Goal: Task Accomplishment & Management: Use online tool/utility

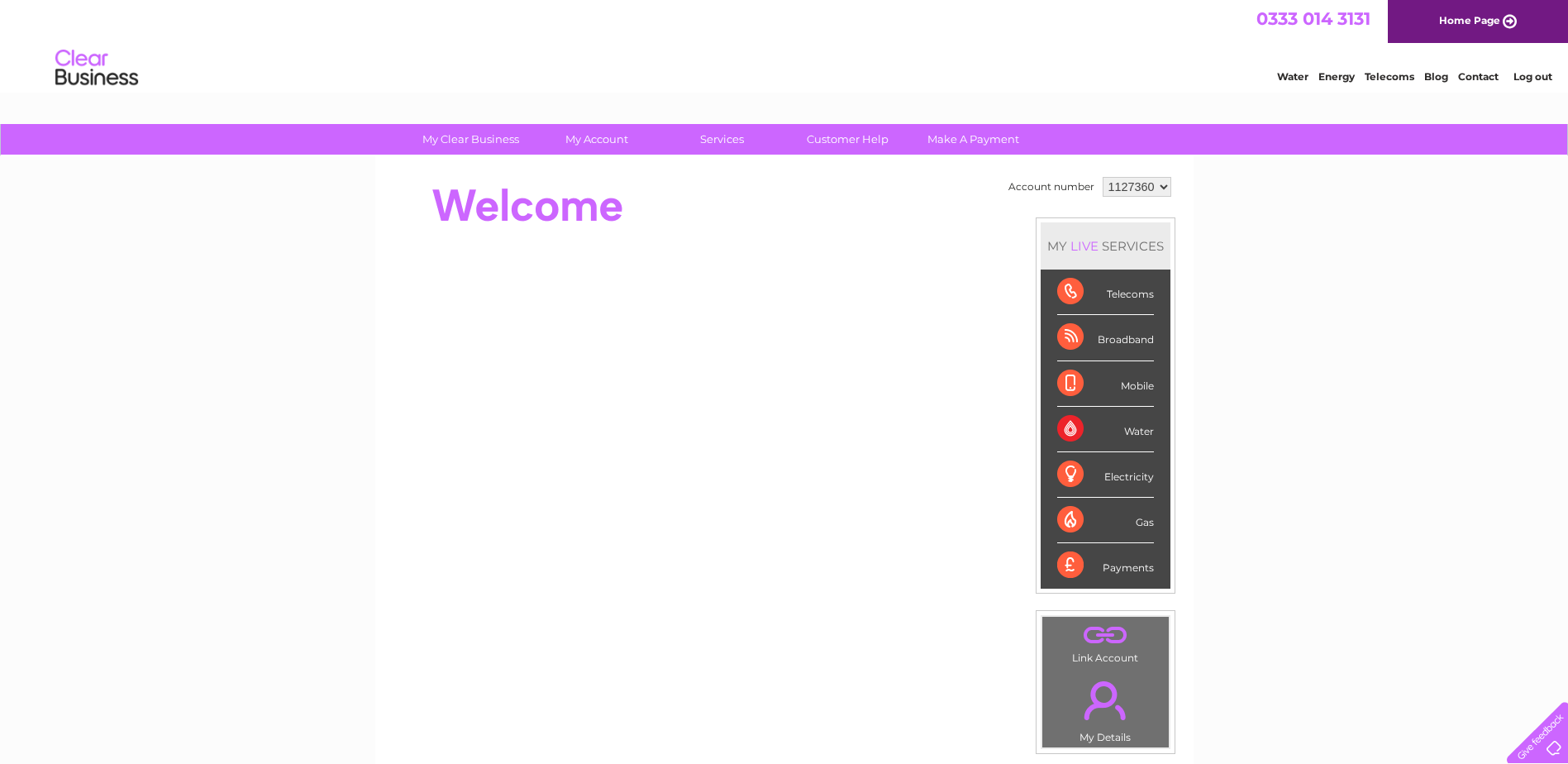
click at [1117, 188] on select "1127360 1127362 1127363 1154304" at bounding box center [1137, 187] width 69 height 20
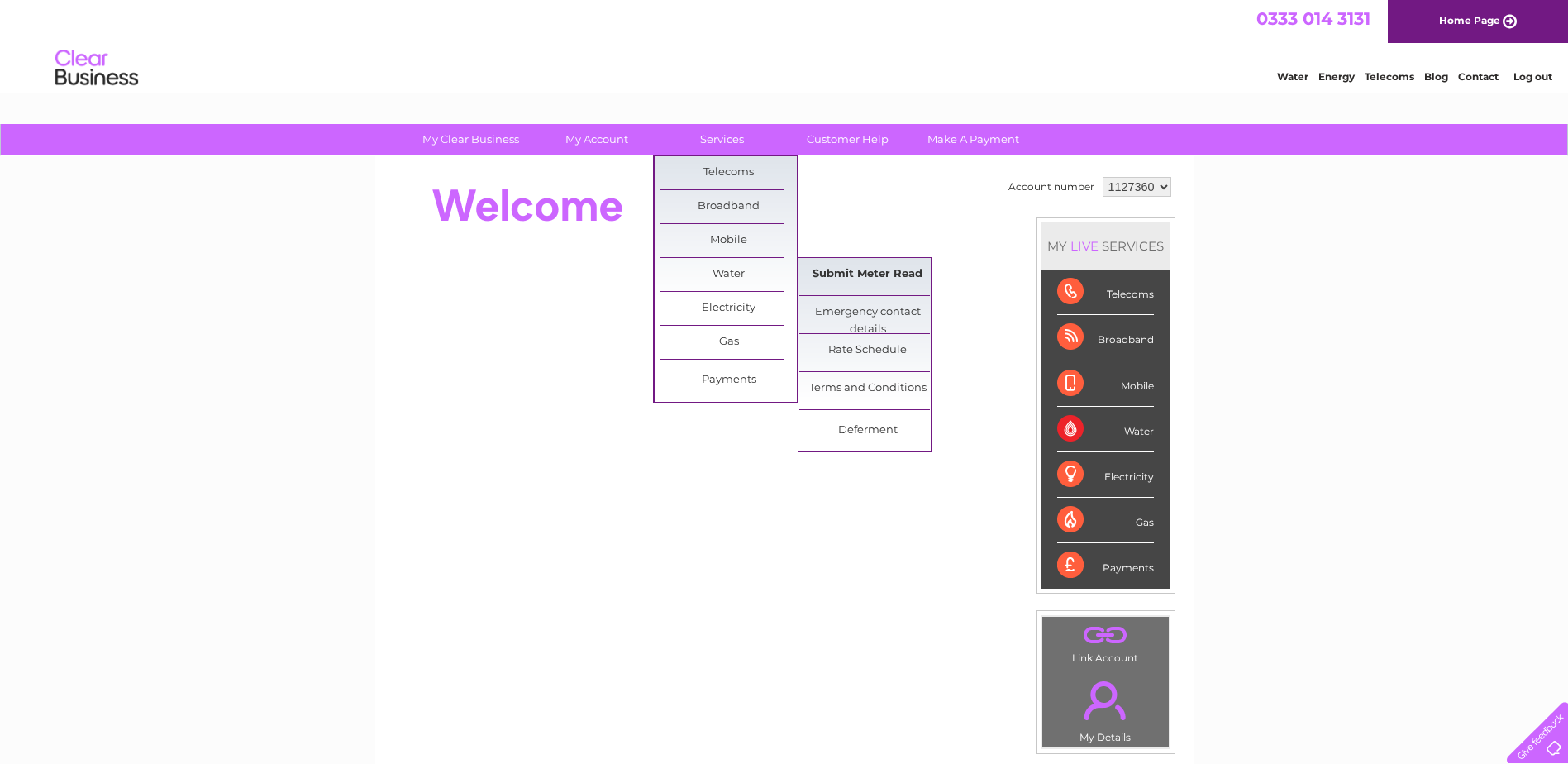
click at [863, 273] on link "Submit Meter Read" at bounding box center [867, 274] width 137 height 33
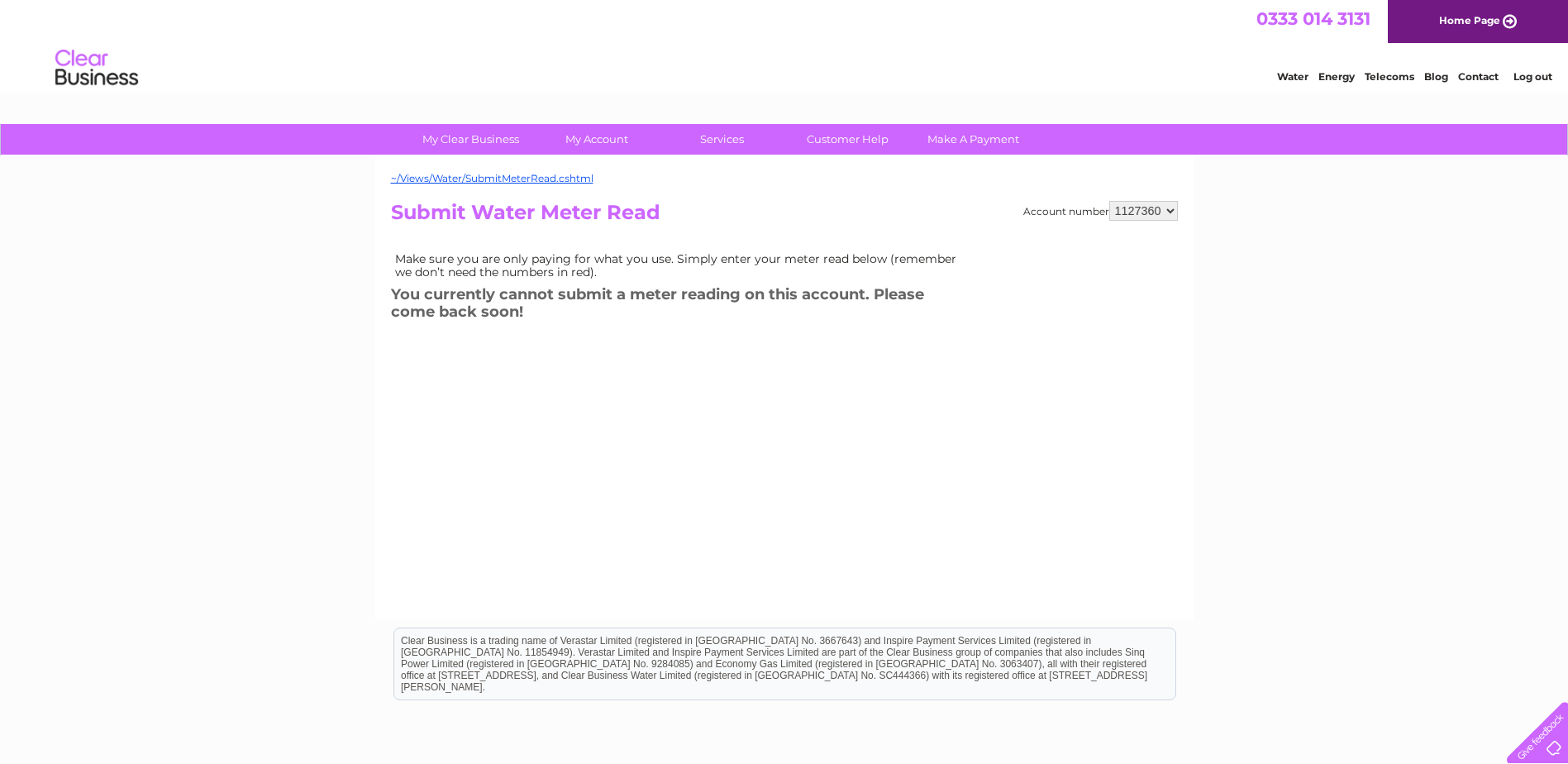
click at [1161, 207] on select "1127360 1127362 1127363 1154304" at bounding box center [1143, 210] width 69 height 20
select select "1127362"
click at [1110, 201] on select "1127360 1127362 1127363 1154304" at bounding box center [1143, 210] width 69 height 20
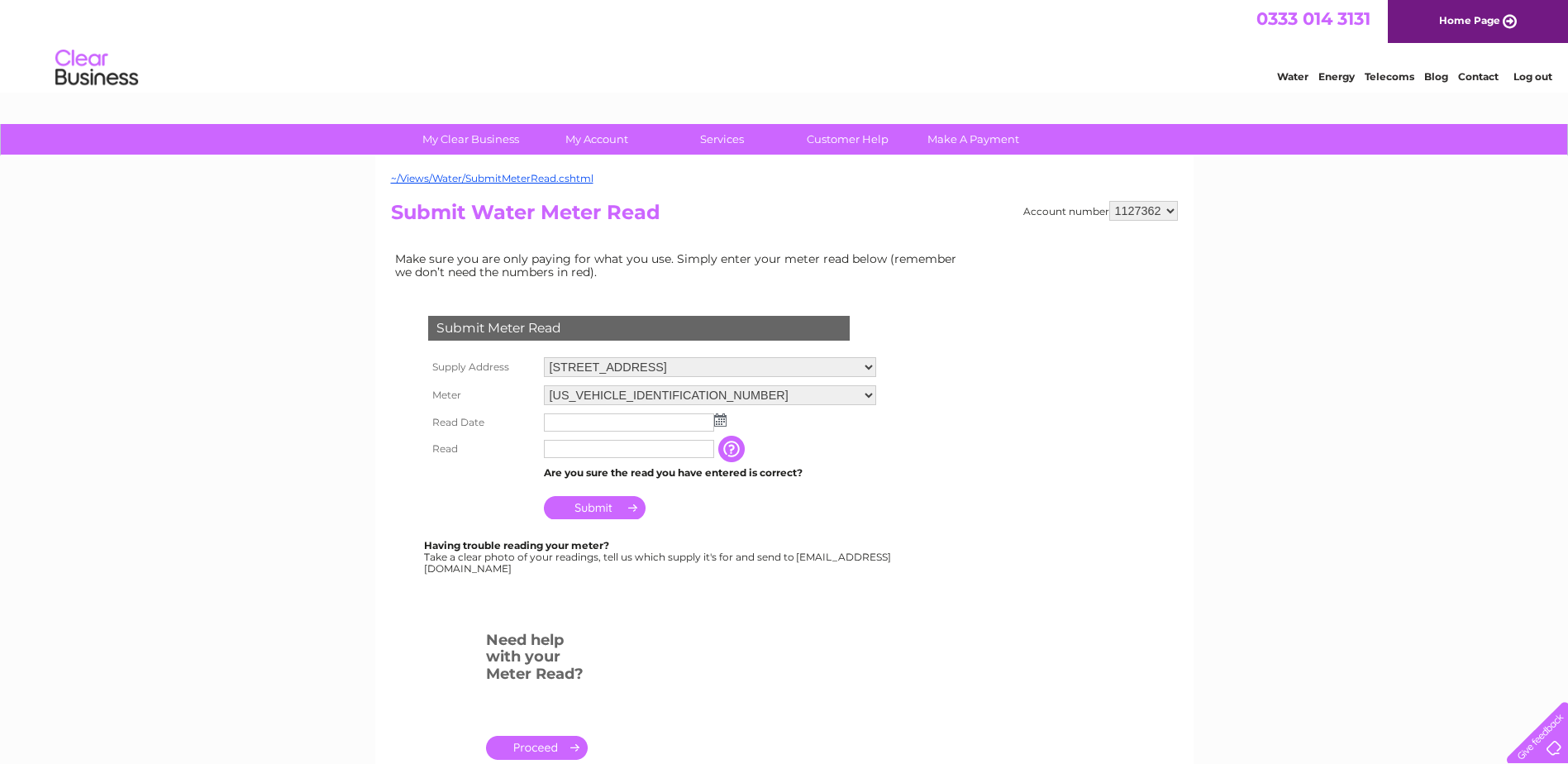
click at [601, 416] on input "text" at bounding box center [629, 422] width 170 height 18
click at [720, 416] on img at bounding box center [721, 421] width 12 height 13
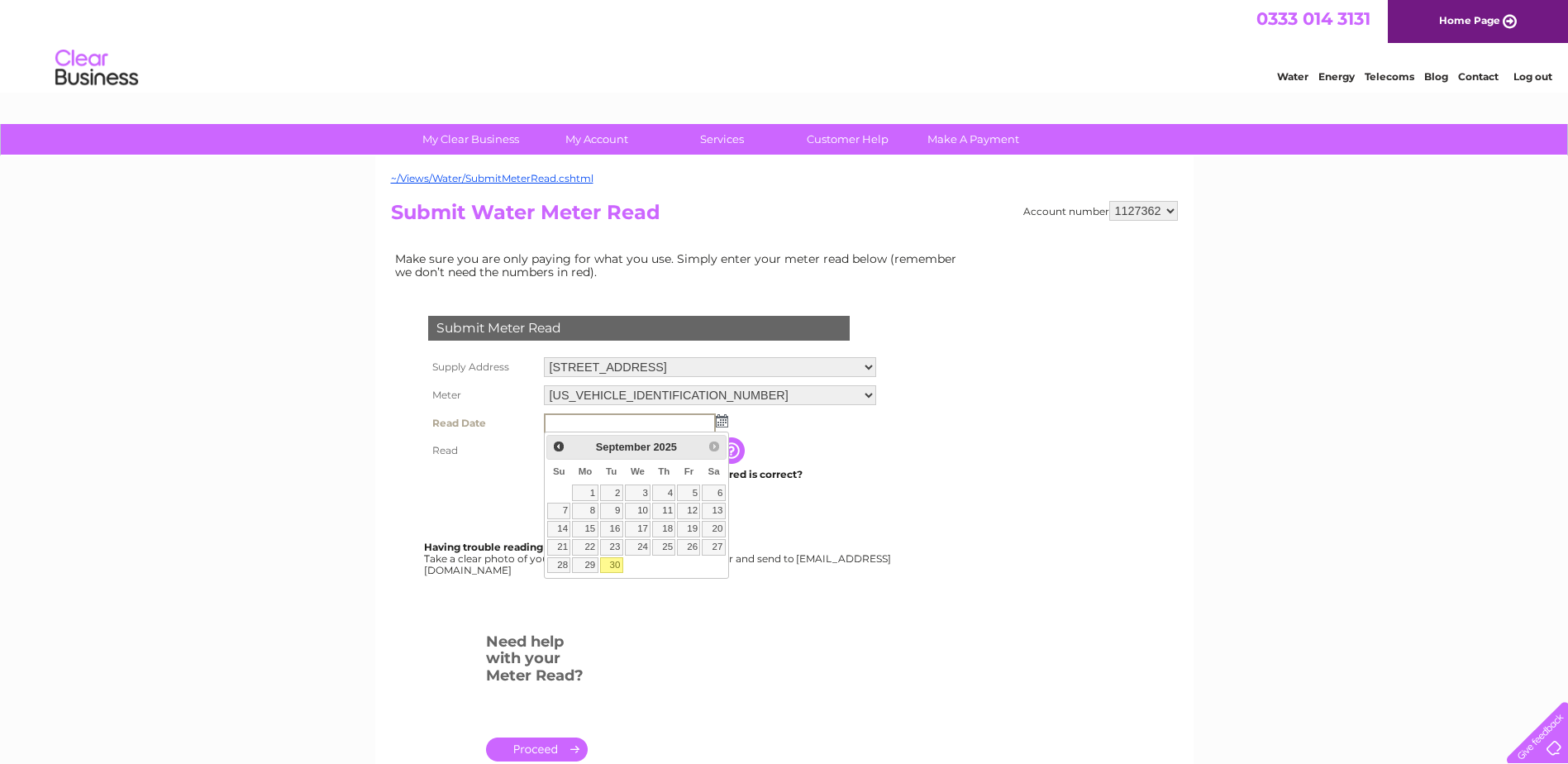
click at [615, 565] on link "30" at bounding box center [611, 566] width 24 height 17
type input "2025/09/30"
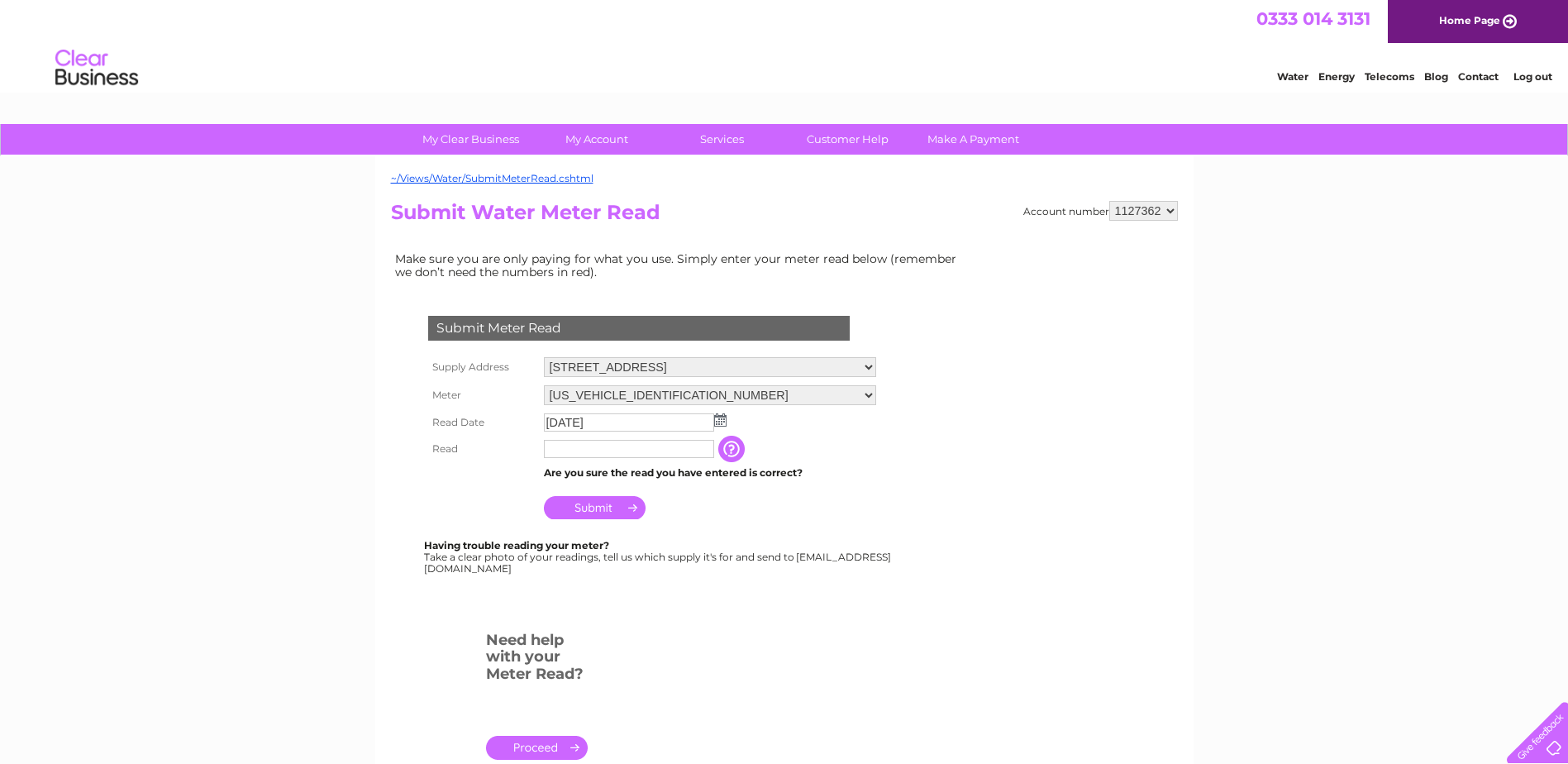
click at [602, 470] on td "Are you sure the read you have entered is correct?" at bounding box center [710, 473] width 341 height 22
click at [602, 452] on input "text" at bounding box center [629, 448] width 170 height 18
type input "495"
click at [731, 444] on input "button" at bounding box center [736, 450] width 30 height 26
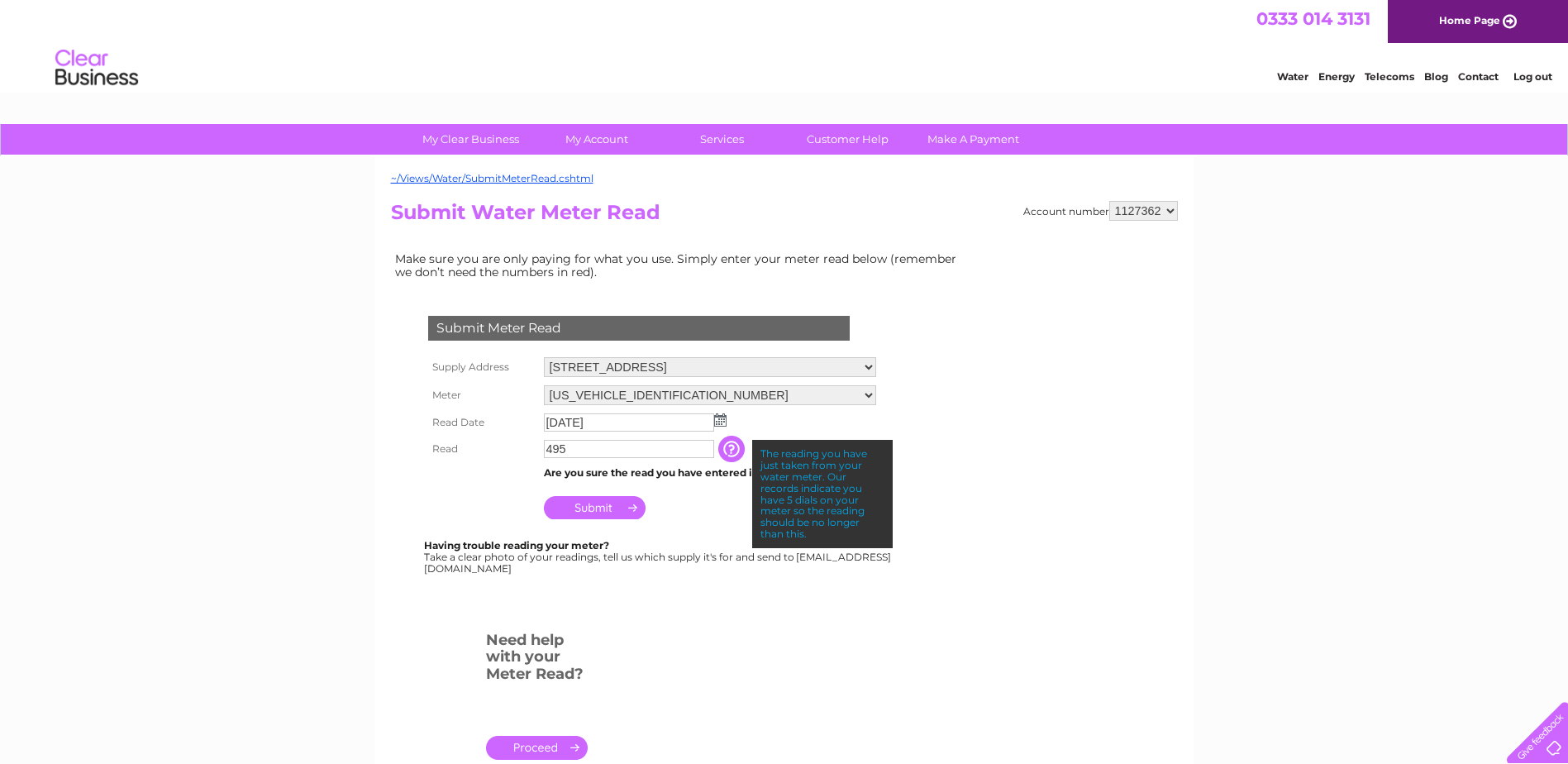
click at [601, 512] on input "Submit" at bounding box center [595, 508] width 102 height 24
